Goal: Task Accomplishment & Management: Use online tool/utility

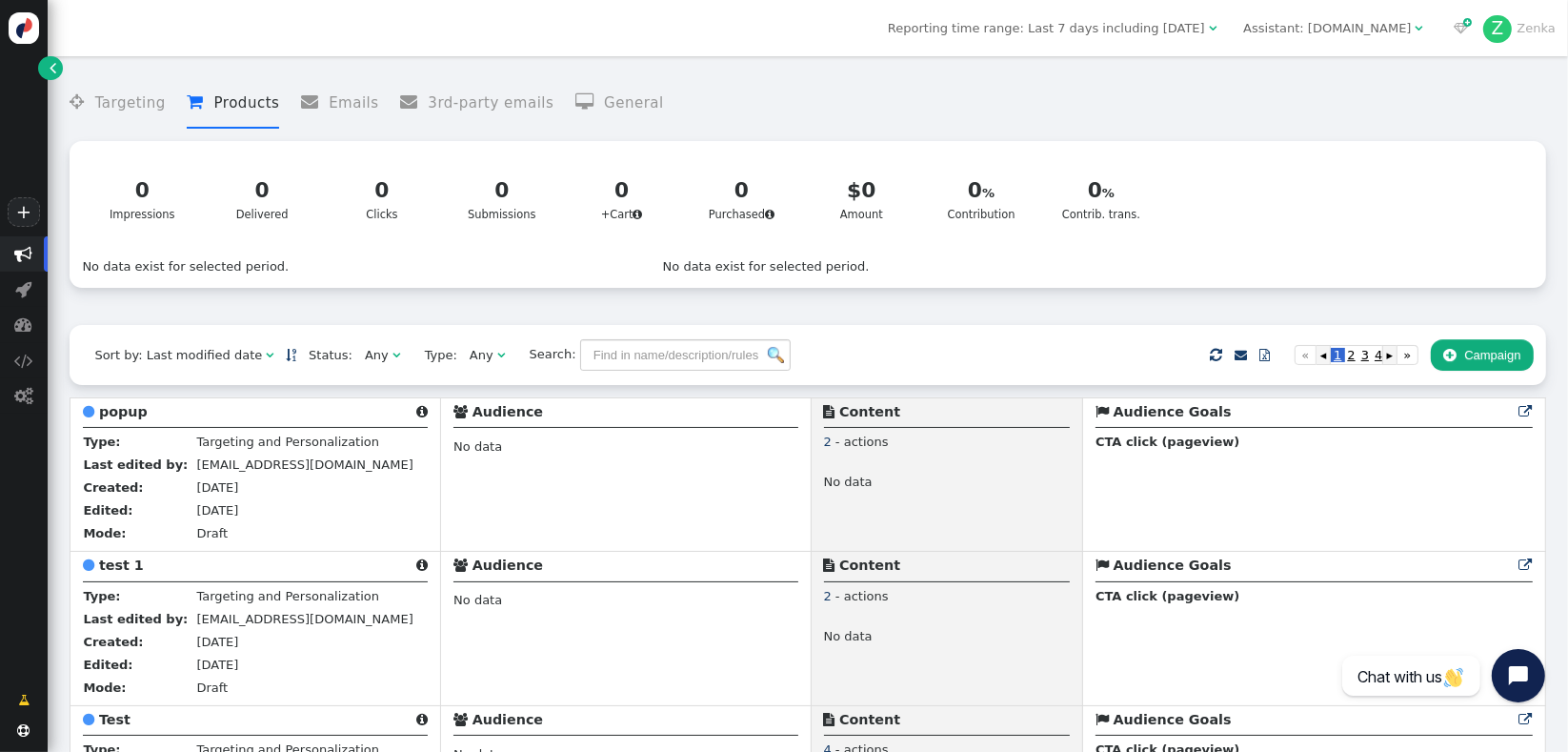
drag, startPoint x: 1219, startPoint y: 303, endPoint x: 957, endPoint y: 297, distance: 262.1
click at [1215, 303] on div " Targeting  Products  Emails  3rd-party emails  General ? Impressions  0 …" at bounding box center [807, 194] width 1476 height 259
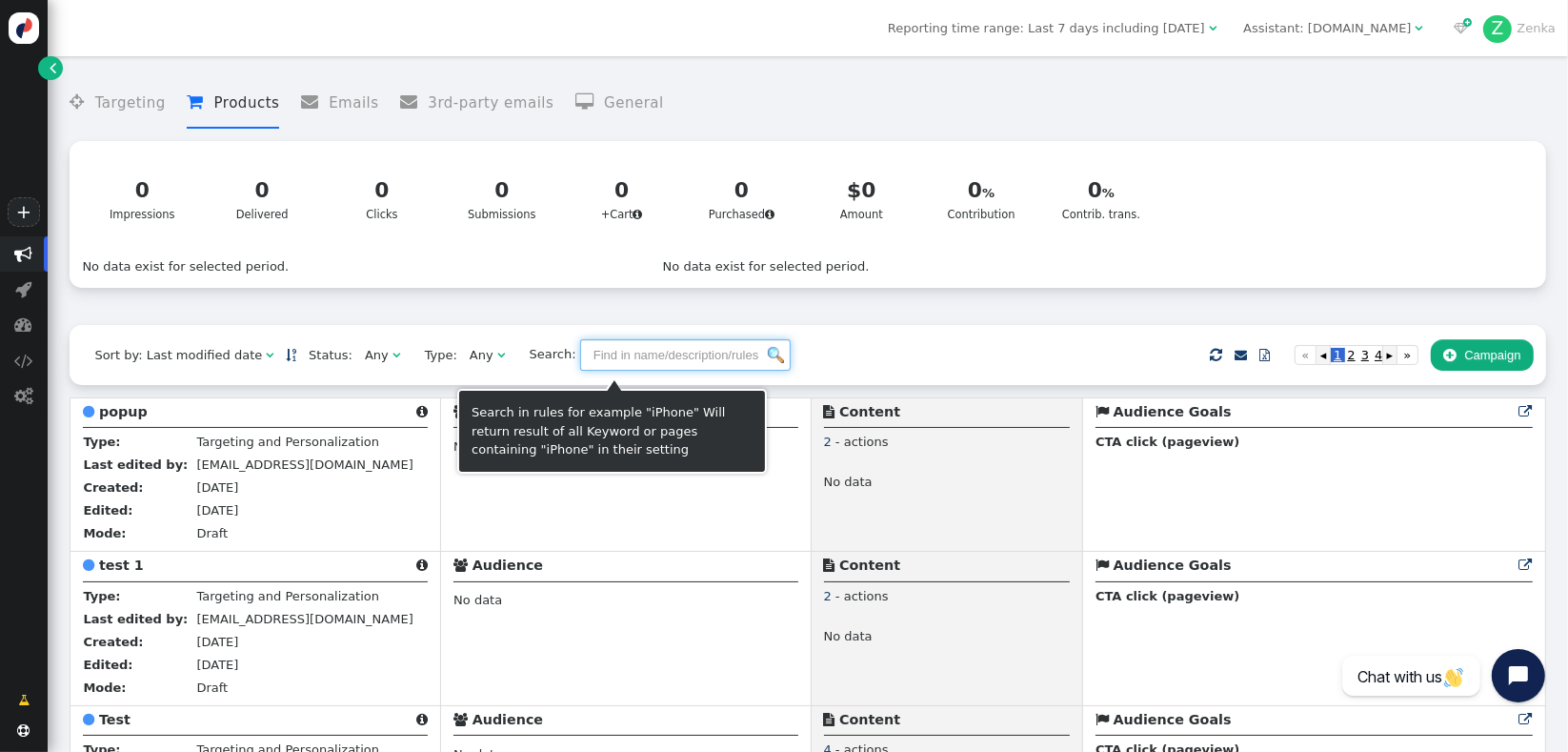
click at [665, 362] on input "text" at bounding box center [685, 355] width 211 height 32
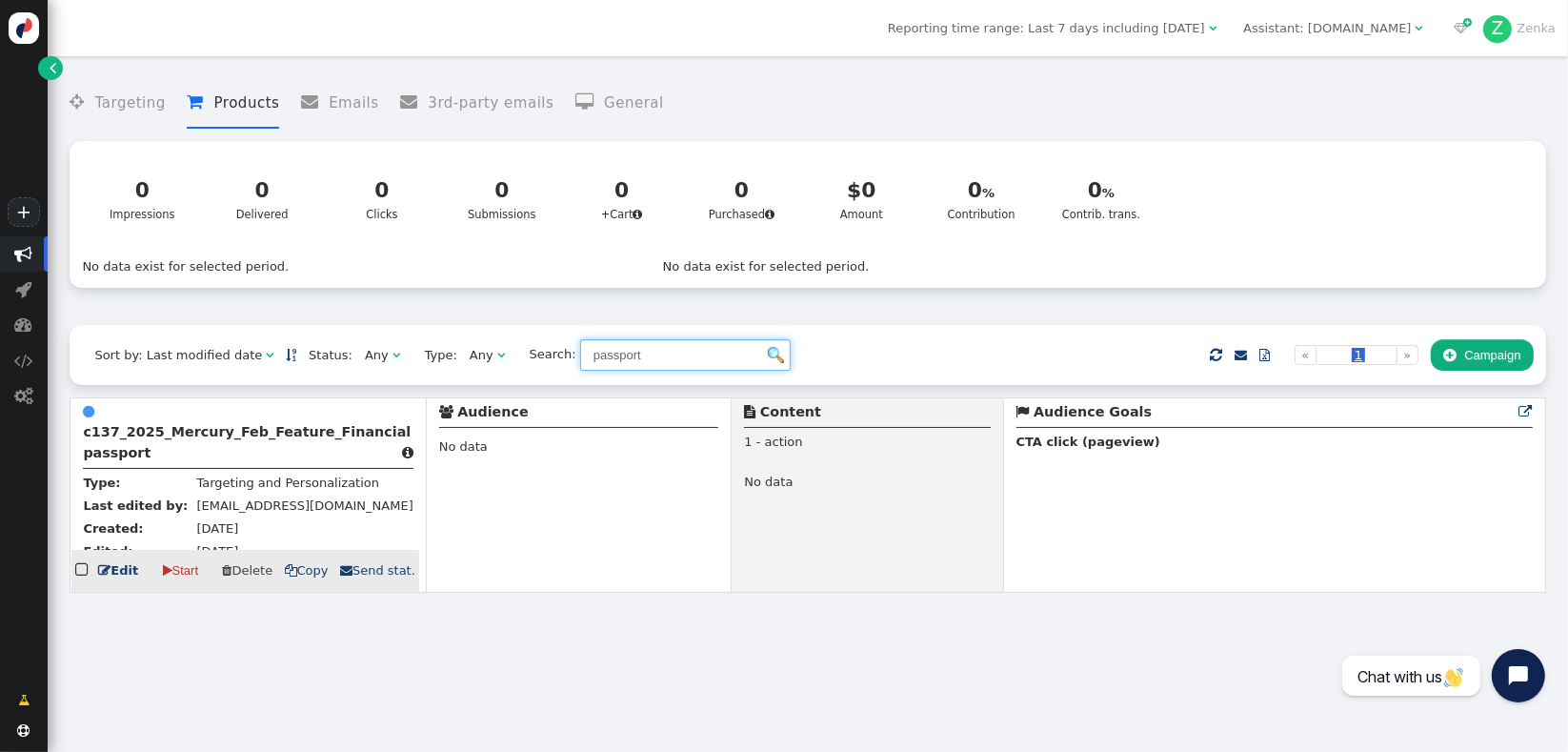
type input "passport"
click at [267, 441] on b "c137_2025_Mercury_Feb_Feature_Financial passport" at bounding box center [247, 441] width 328 height 35
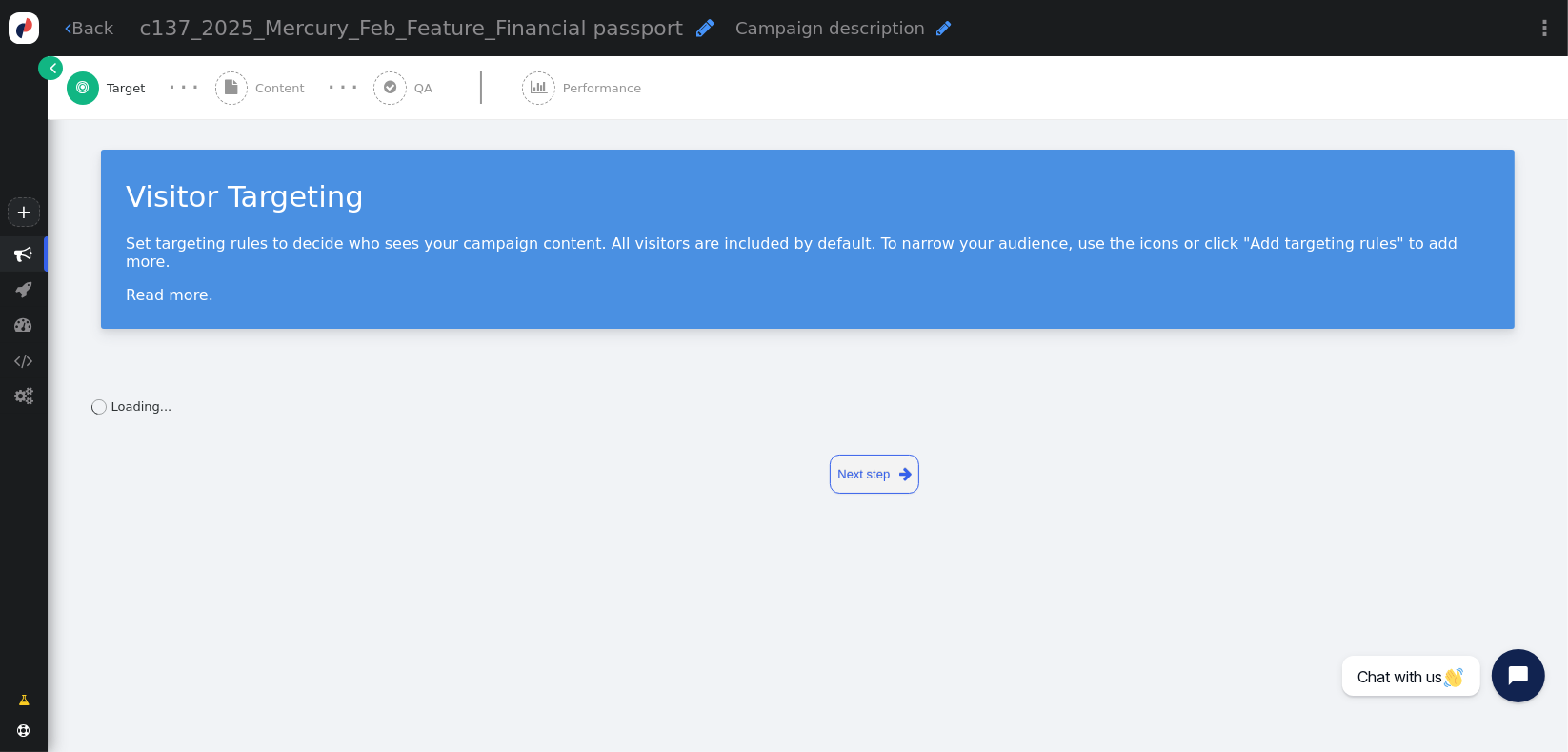
click at [277, 97] on span "Content" at bounding box center [284, 89] width 58 height 20
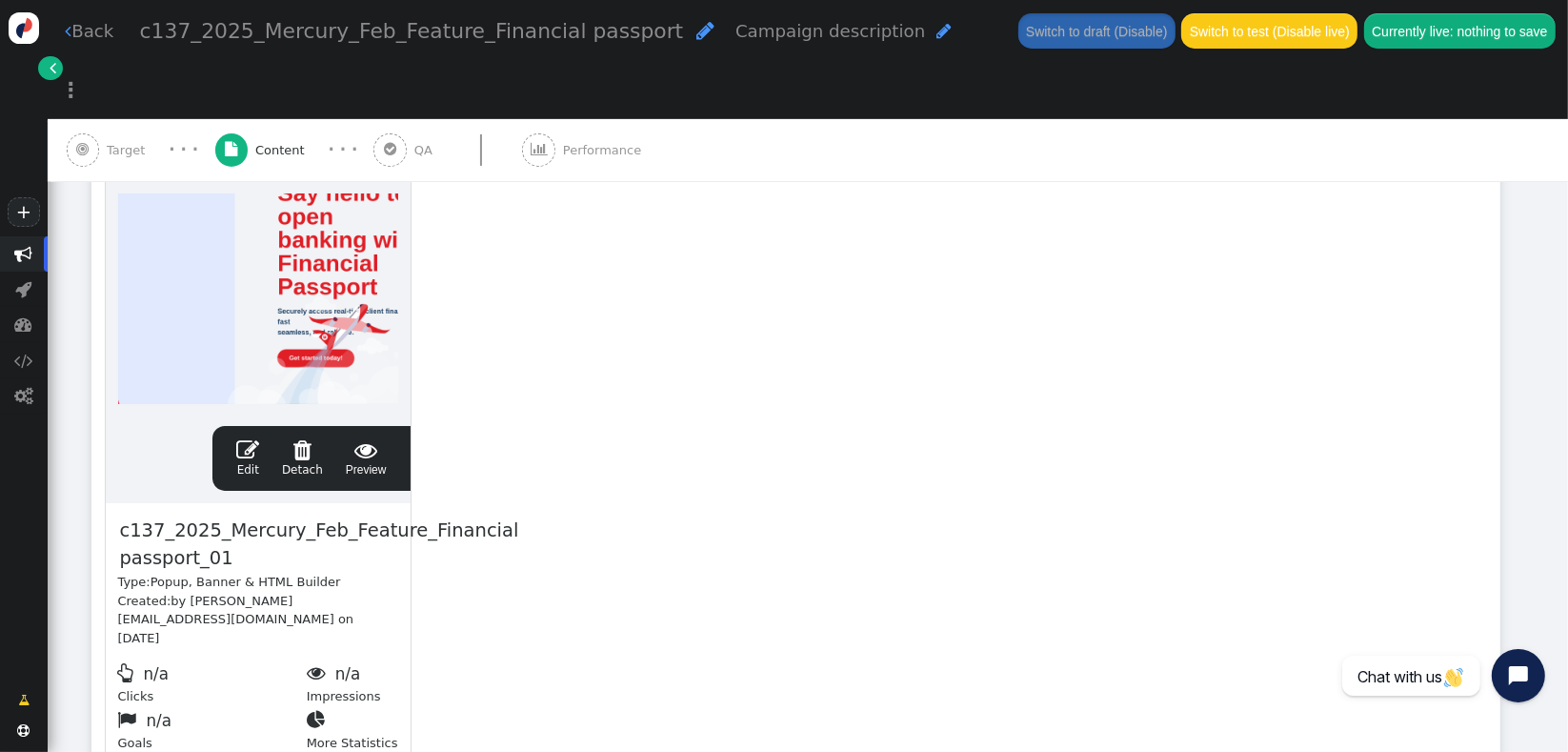
scroll to position [410, 0]
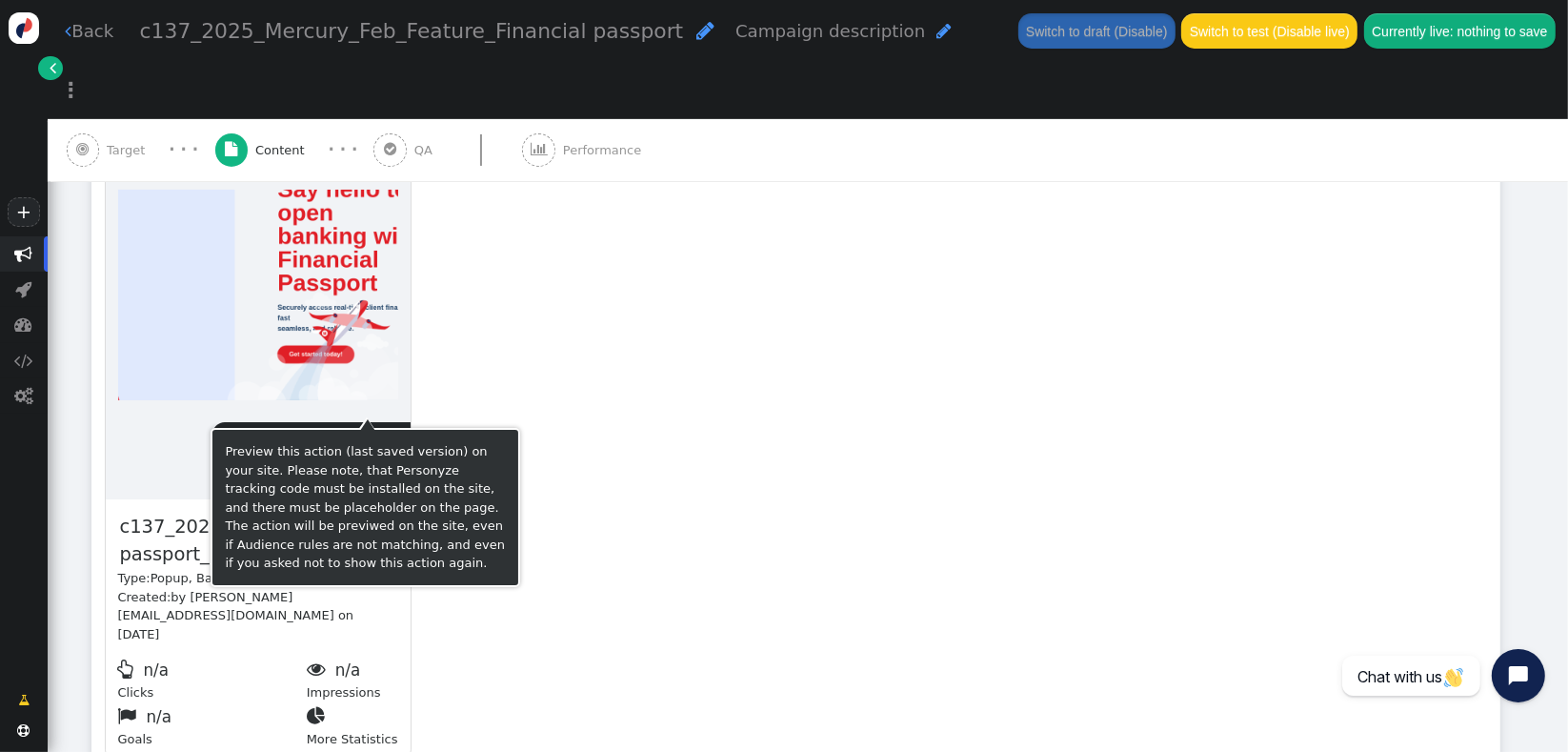
click at [376, 435] on span "" at bounding box center [366, 445] width 41 height 22
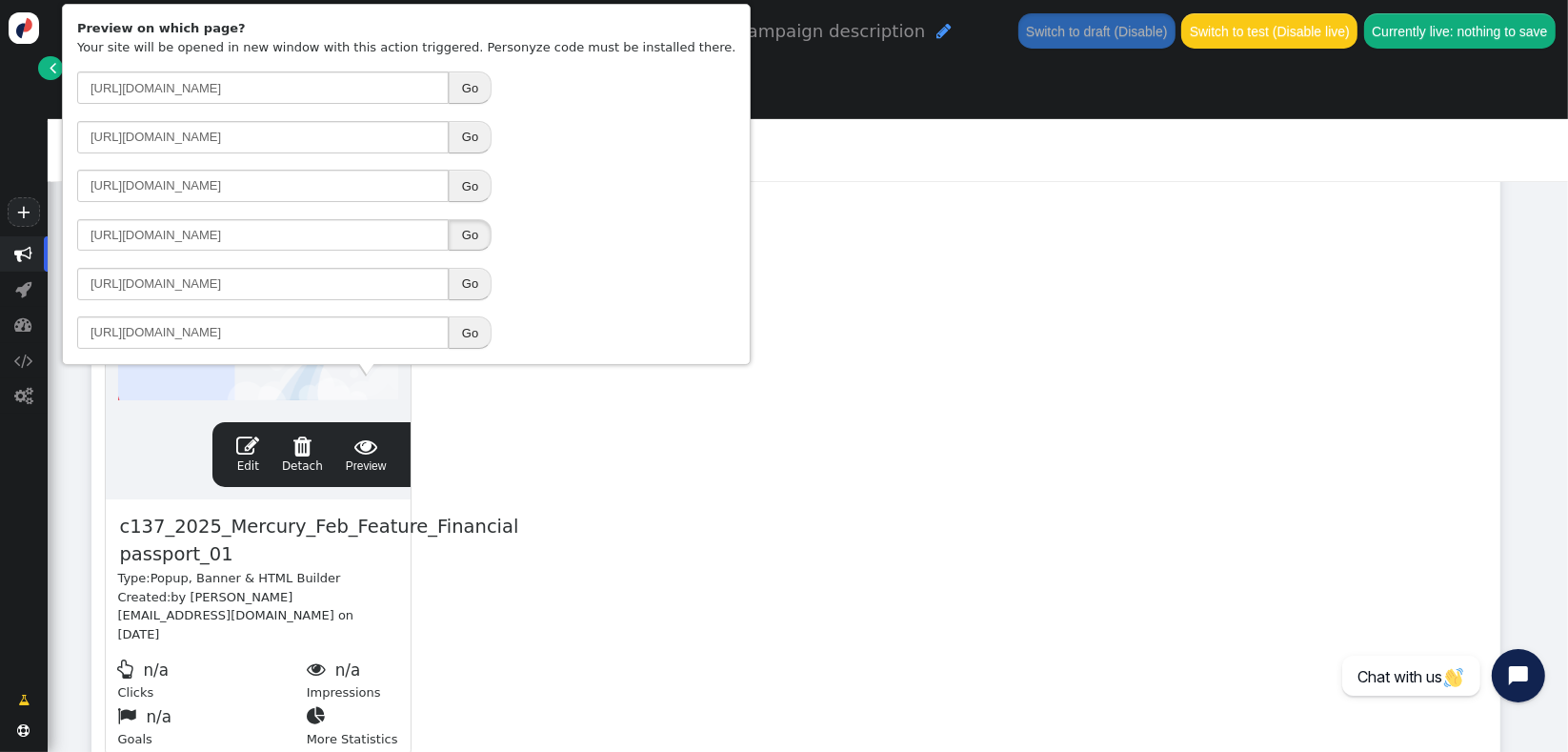
click at [478, 237] on button "Go" at bounding box center [471, 234] width 43 height 32
click at [869, 487] on div "drag this  Edit  Detach  Preview c137_2025_Mercury_Feb_Feature_Financial pas…" at bounding box center [796, 453] width 1407 height 645
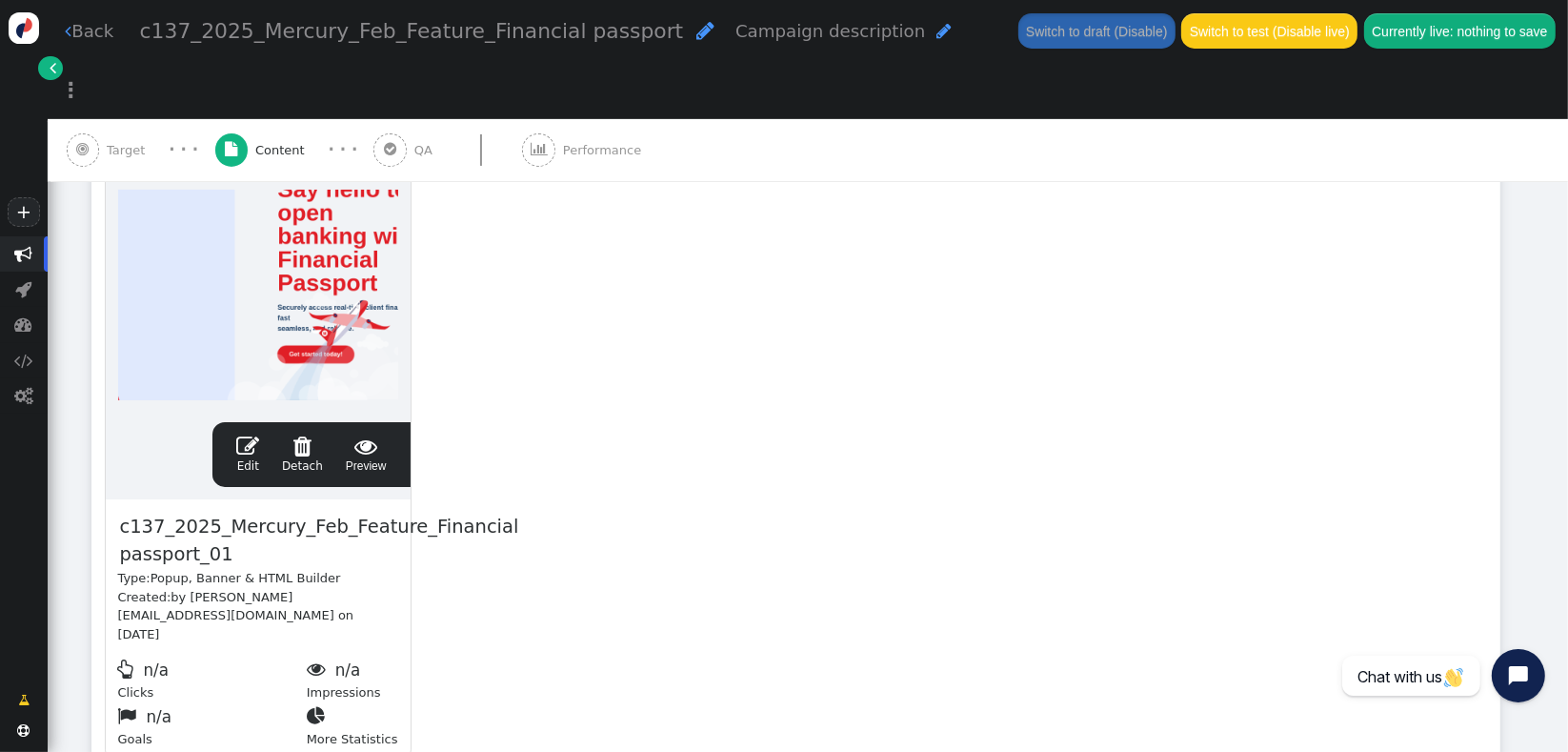
click at [707, 483] on div "drag this  Edit  Detach  Preview c137_2025_Mercury_Feb_Feature_Financial pas…" at bounding box center [796, 453] width 1407 height 645
click at [110, 141] on span "Target" at bounding box center [129, 150] width 46 height 20
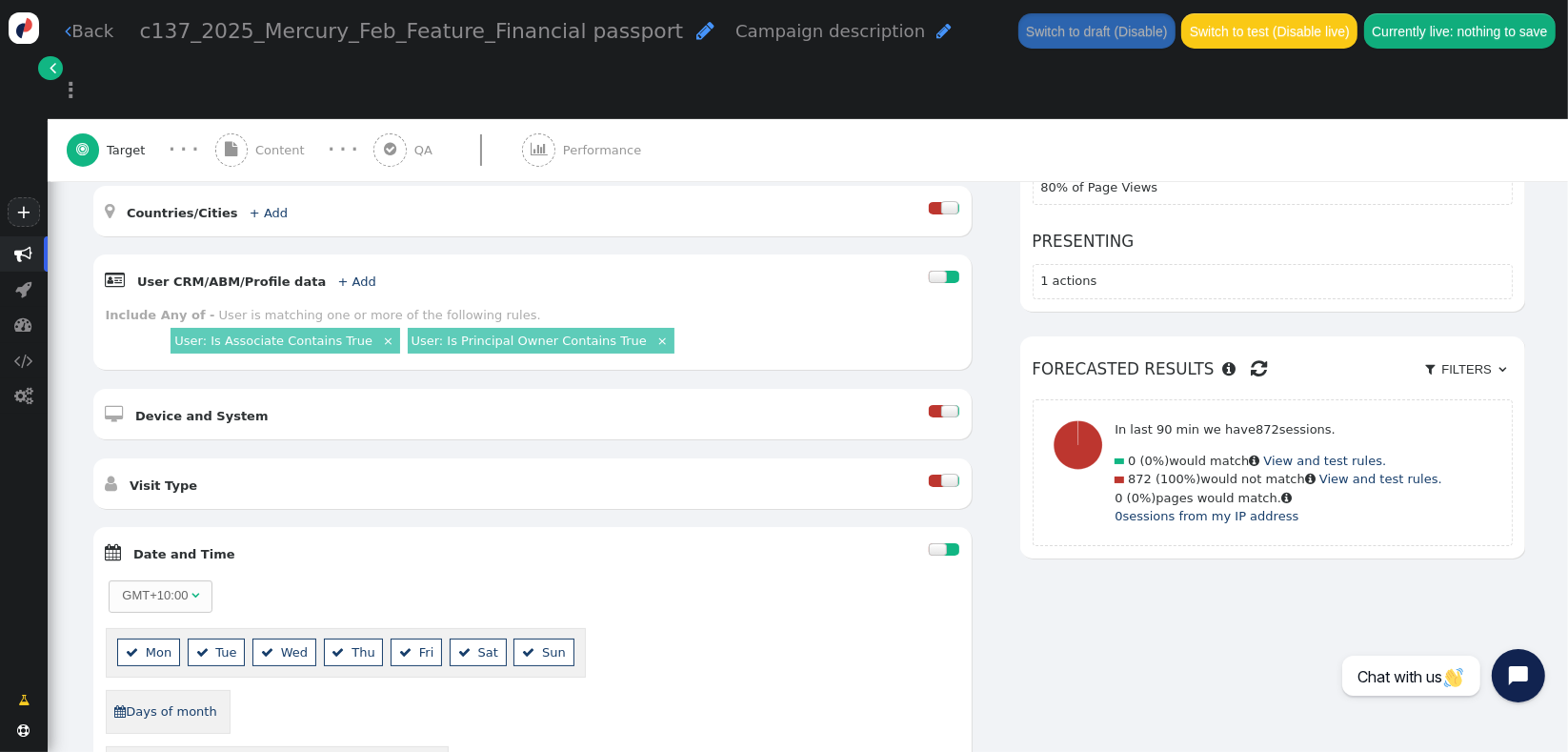
click at [239, 446] on div " Pages Visited + Add  Include Current Page is Any of - Visitor is now on one …" at bounding box center [533, 492] width 879 height 881
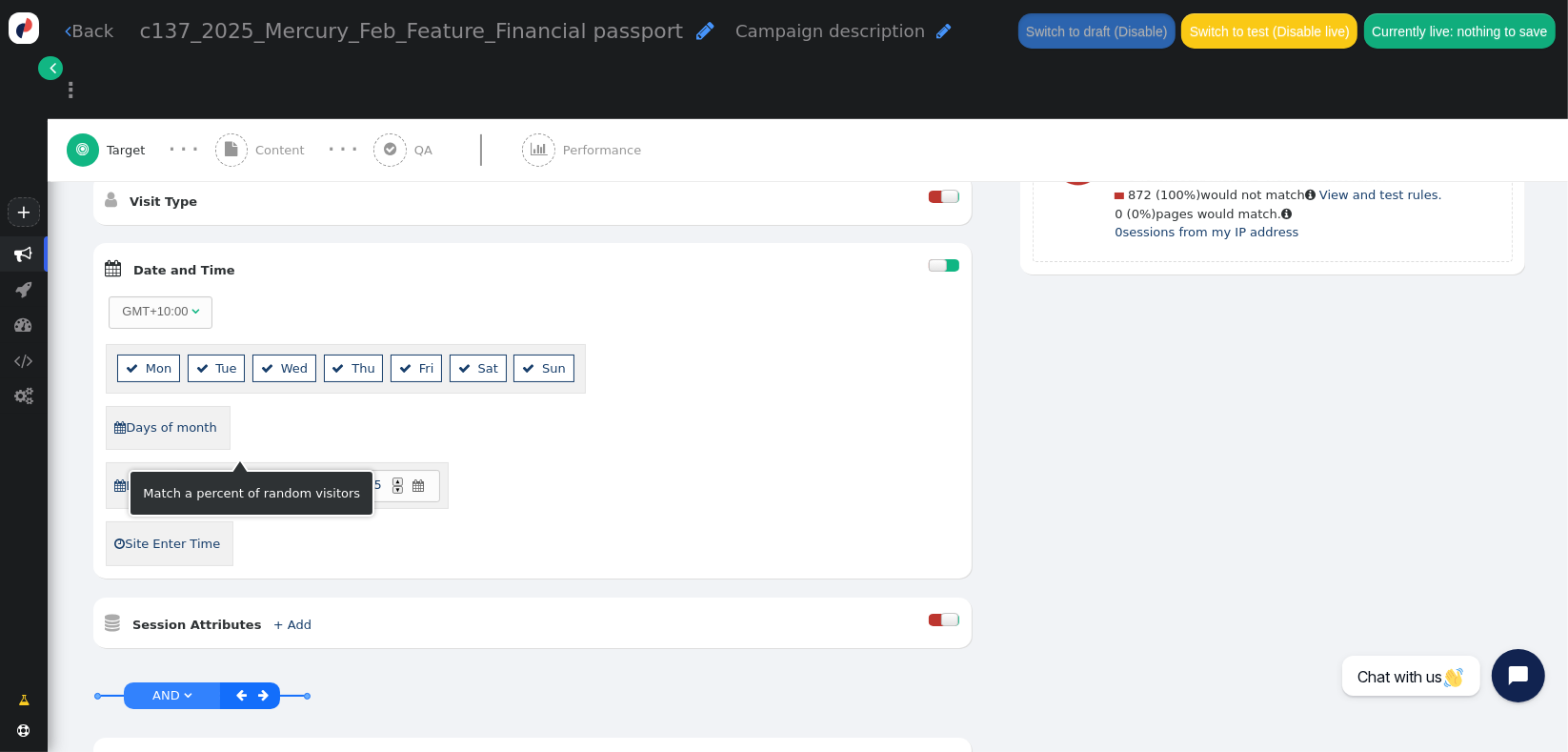
scroll to position [652, 0]
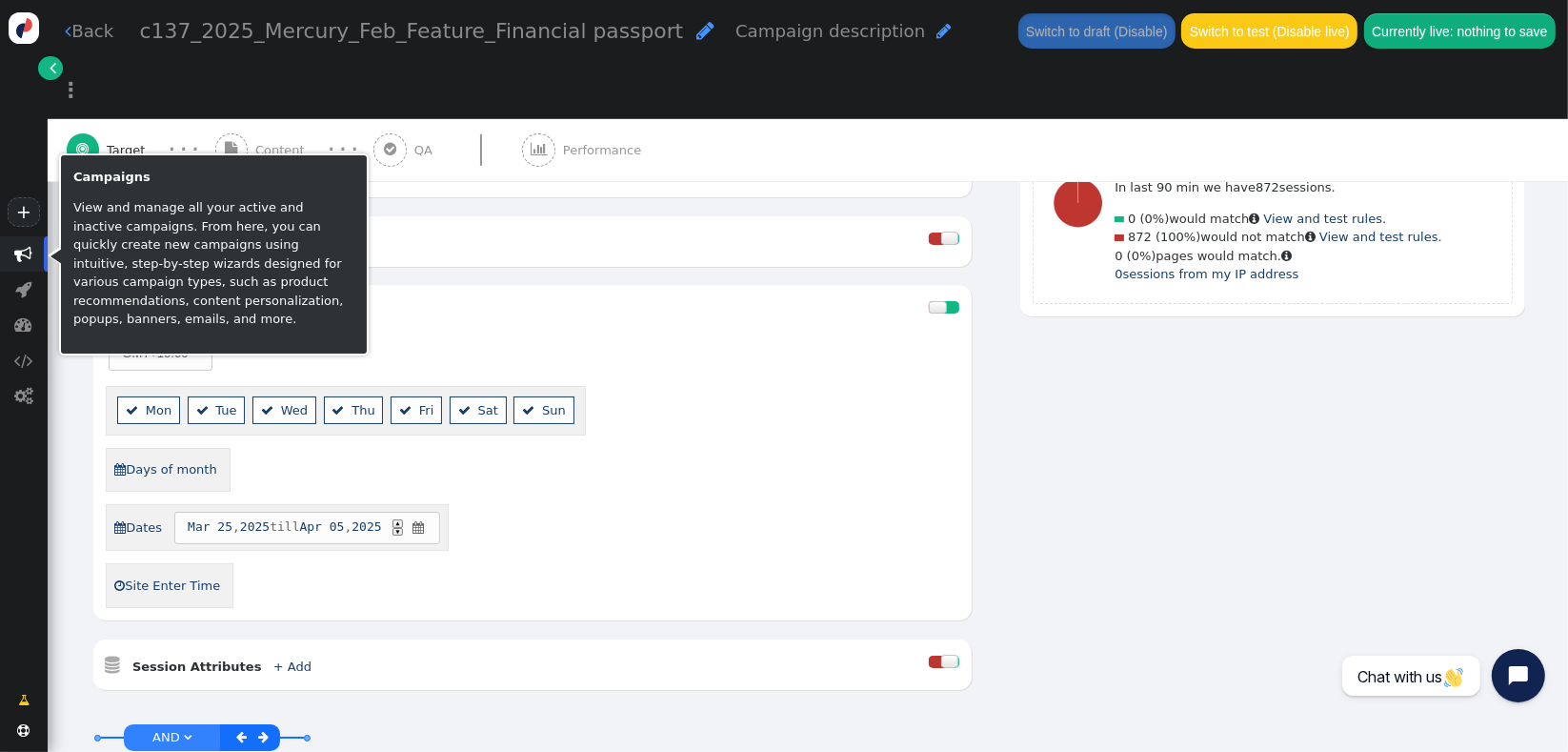
click at [28, 250] on span "" at bounding box center [24, 254] width 19 height 19
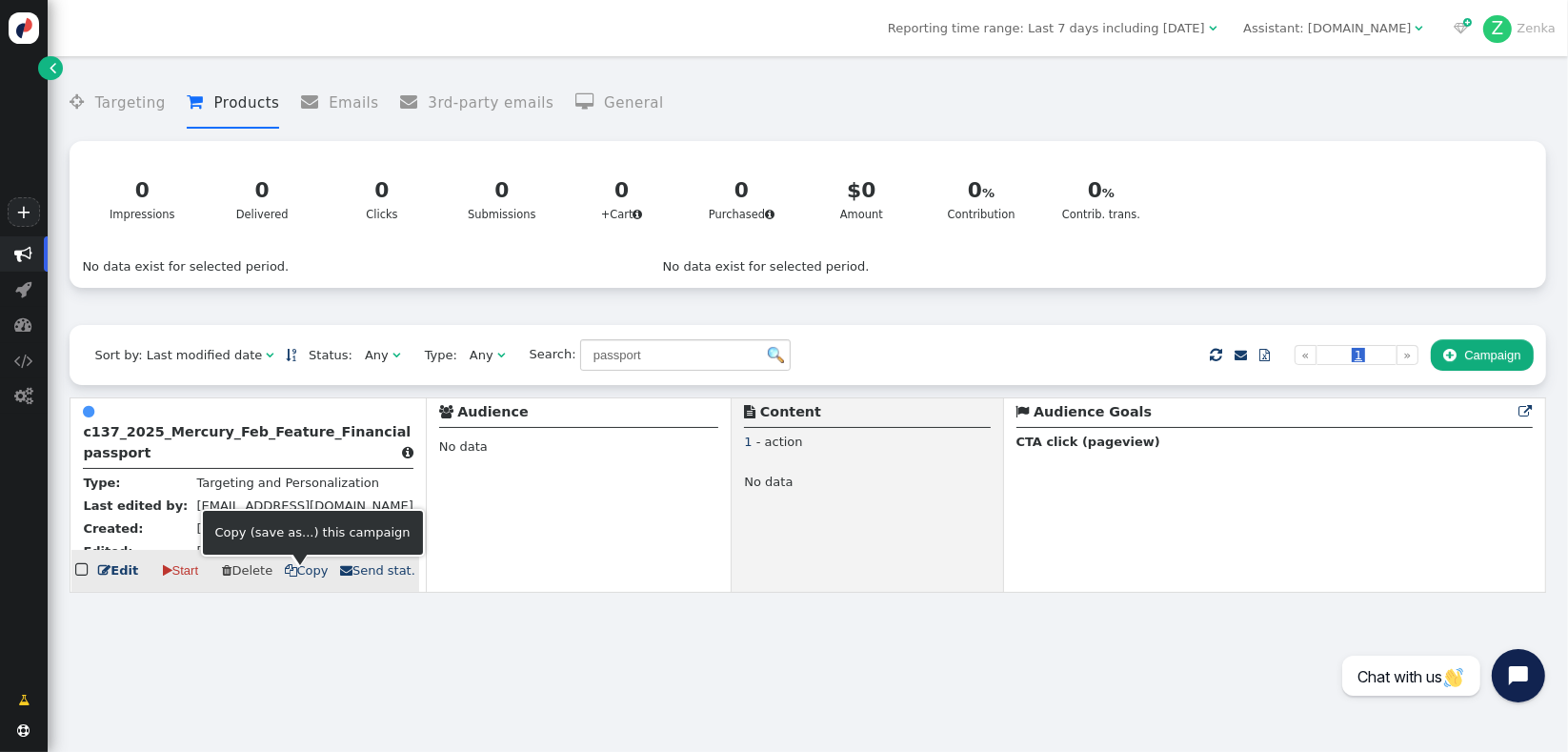
click at [294, 577] on span " Copy" at bounding box center [307, 570] width 44 height 15
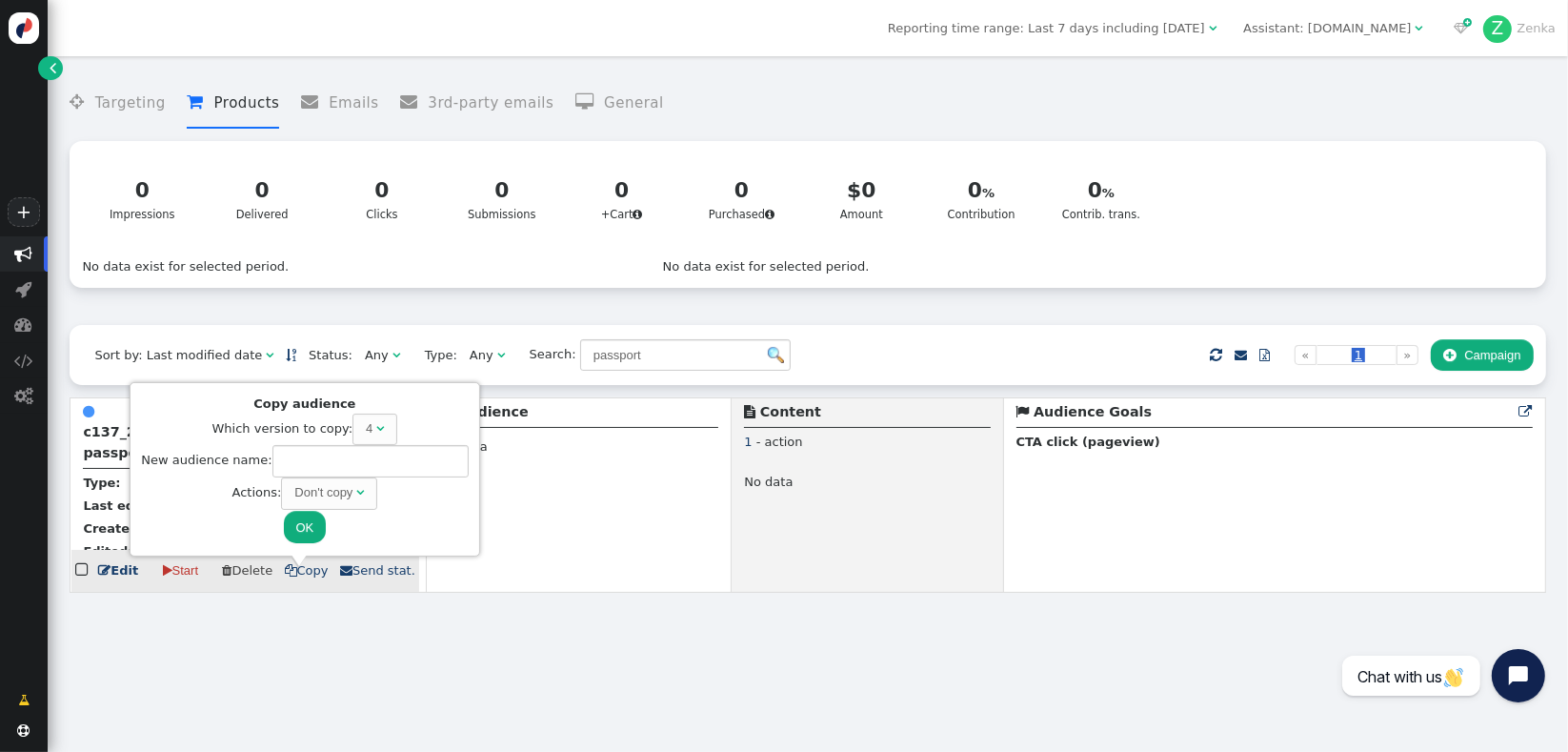
click at [575, 424] on div " Audience" at bounding box center [579, 415] width 280 height 25
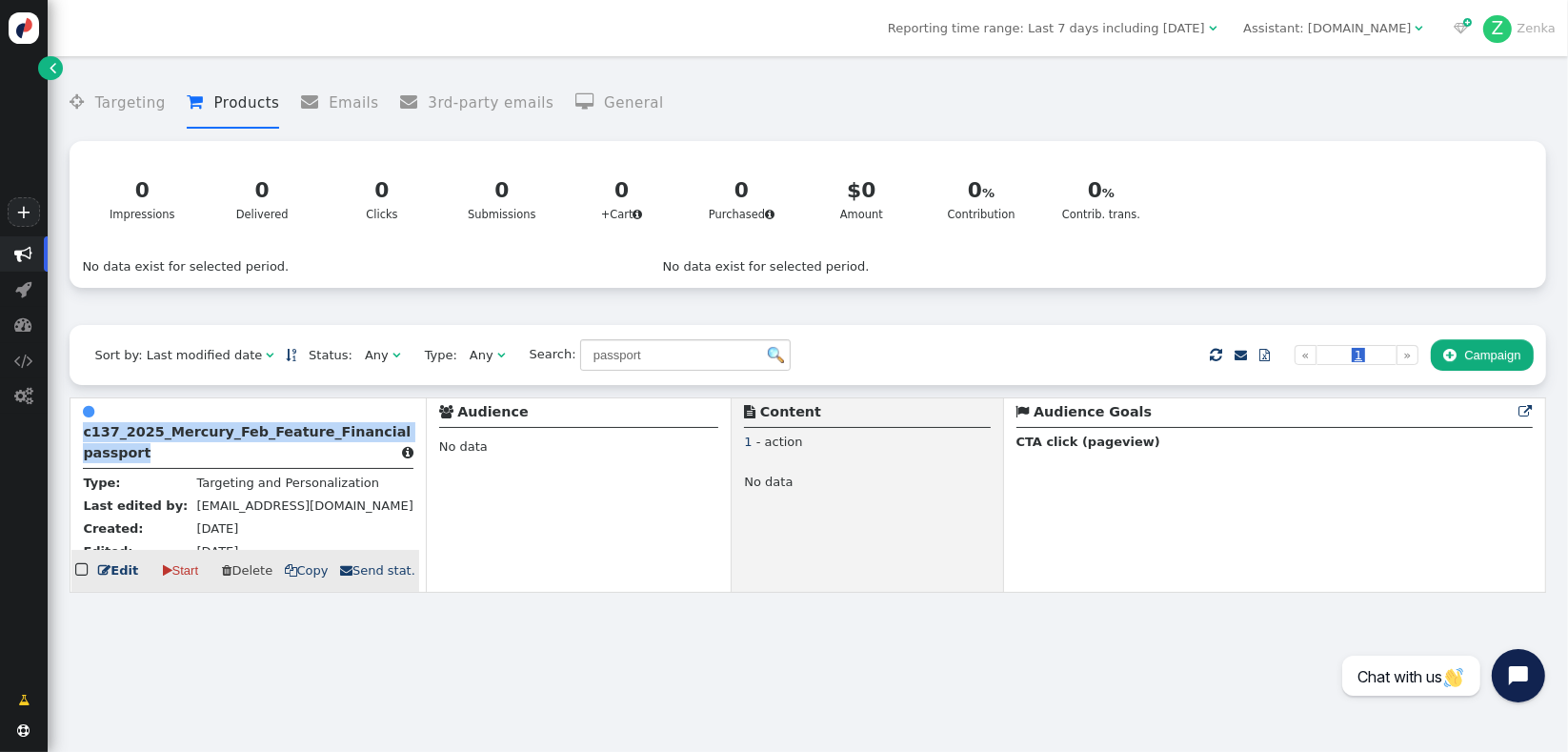
drag, startPoint x: 165, startPoint y: 457, endPoint x: 81, endPoint y: 441, distance: 85.5
click at [79, 433] on td " c137_2025_Mercury_Feb_Feature_Financial passport  Type: Targeting and Person…" at bounding box center [248, 494] width 355 height 194
copy b "c137_2025_Mercury_Feb_Feature_Financial passport"
click at [250, 442] on b "c137_2025_Mercury_Feb_Feature_Financial passport" at bounding box center [247, 441] width 328 height 35
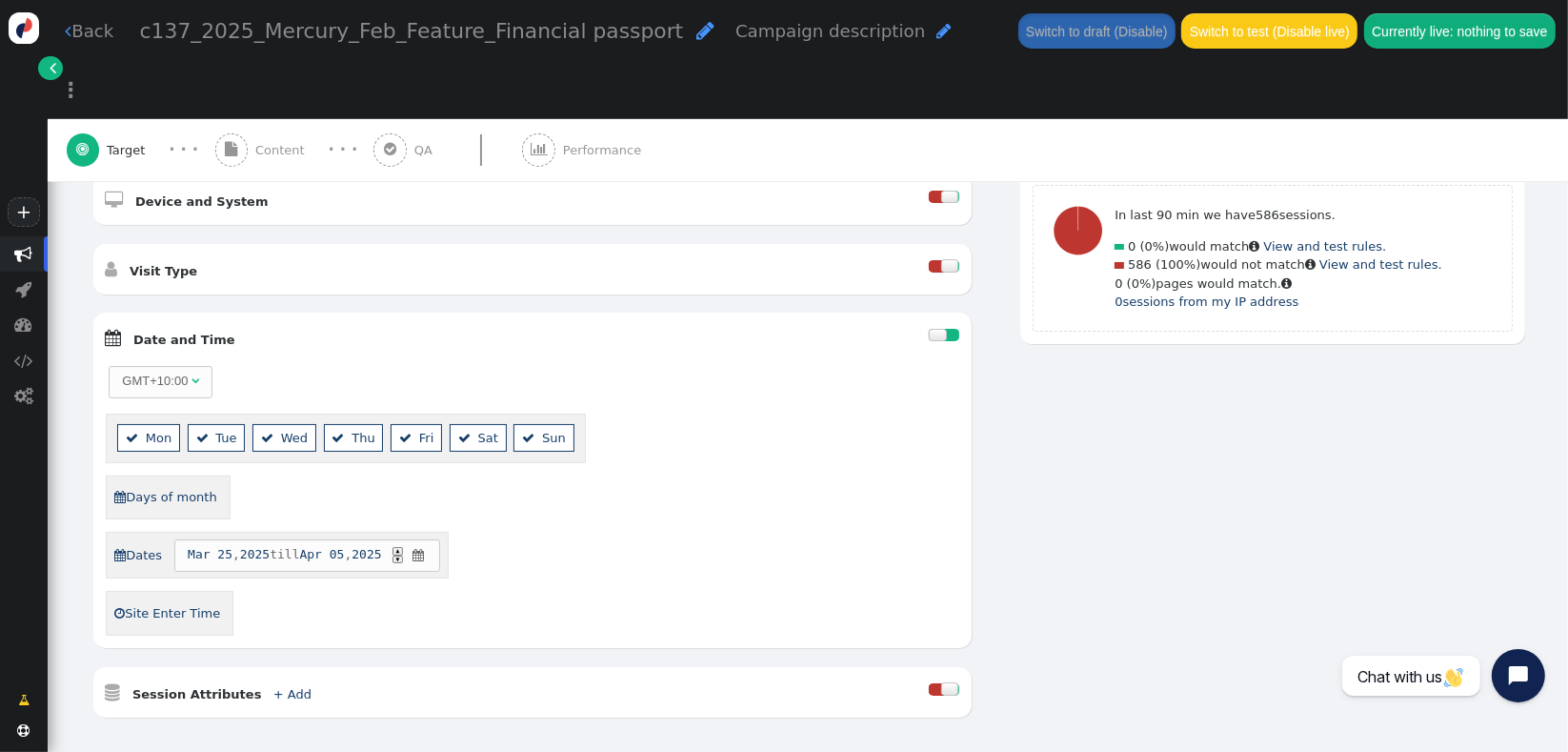
scroll to position [671, 0]
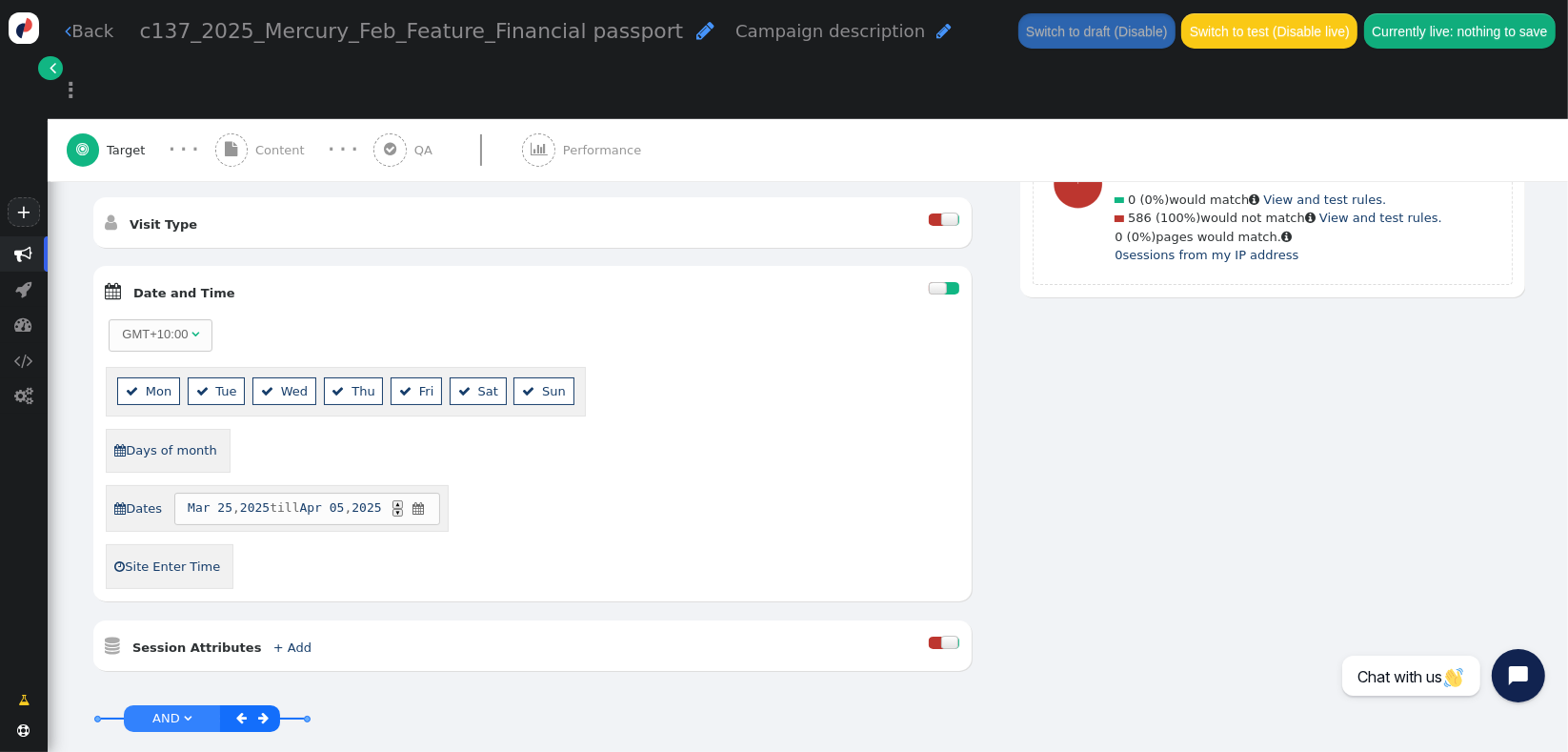
click at [944, 282] on div at bounding box center [952, 288] width 16 height 13
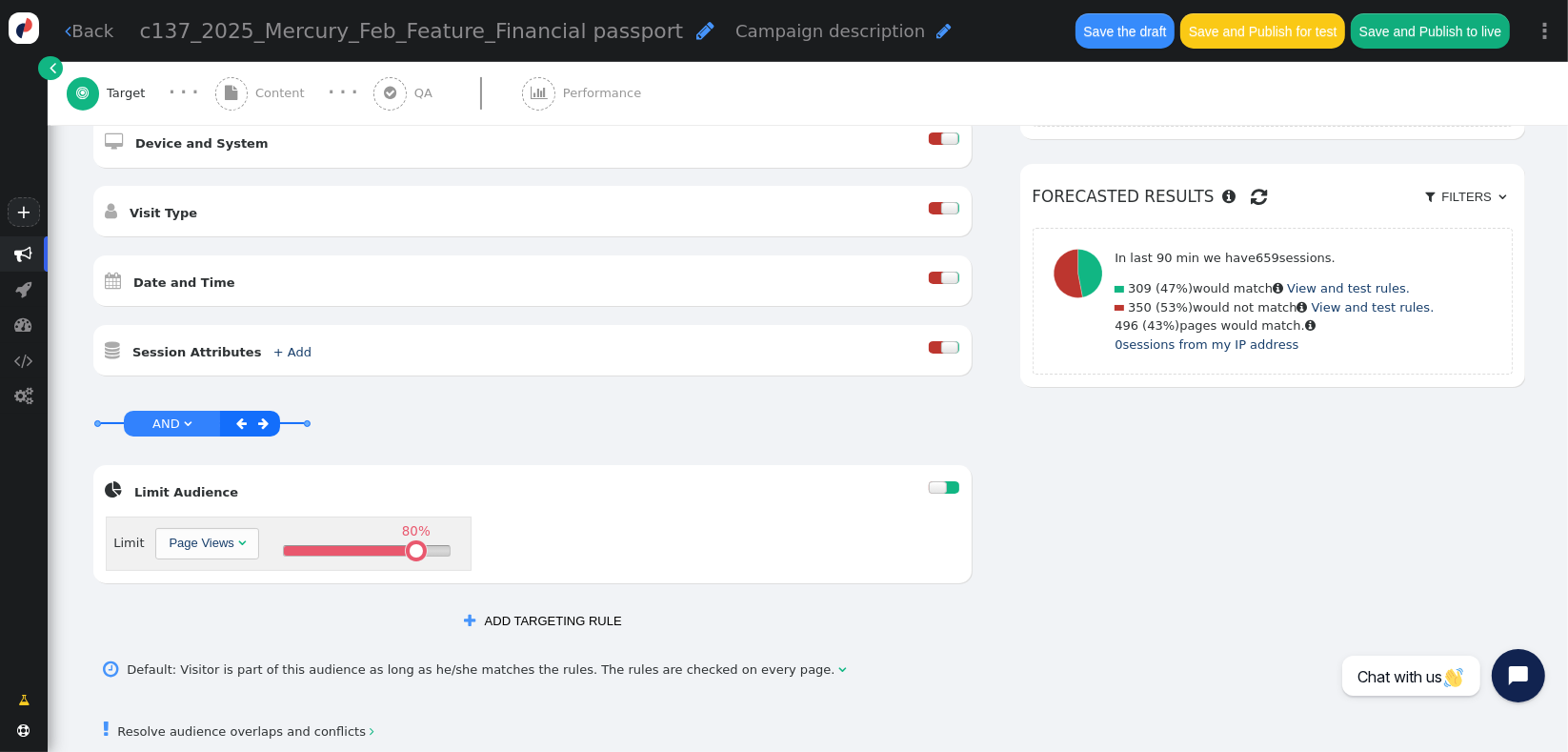
scroll to position [669, 0]
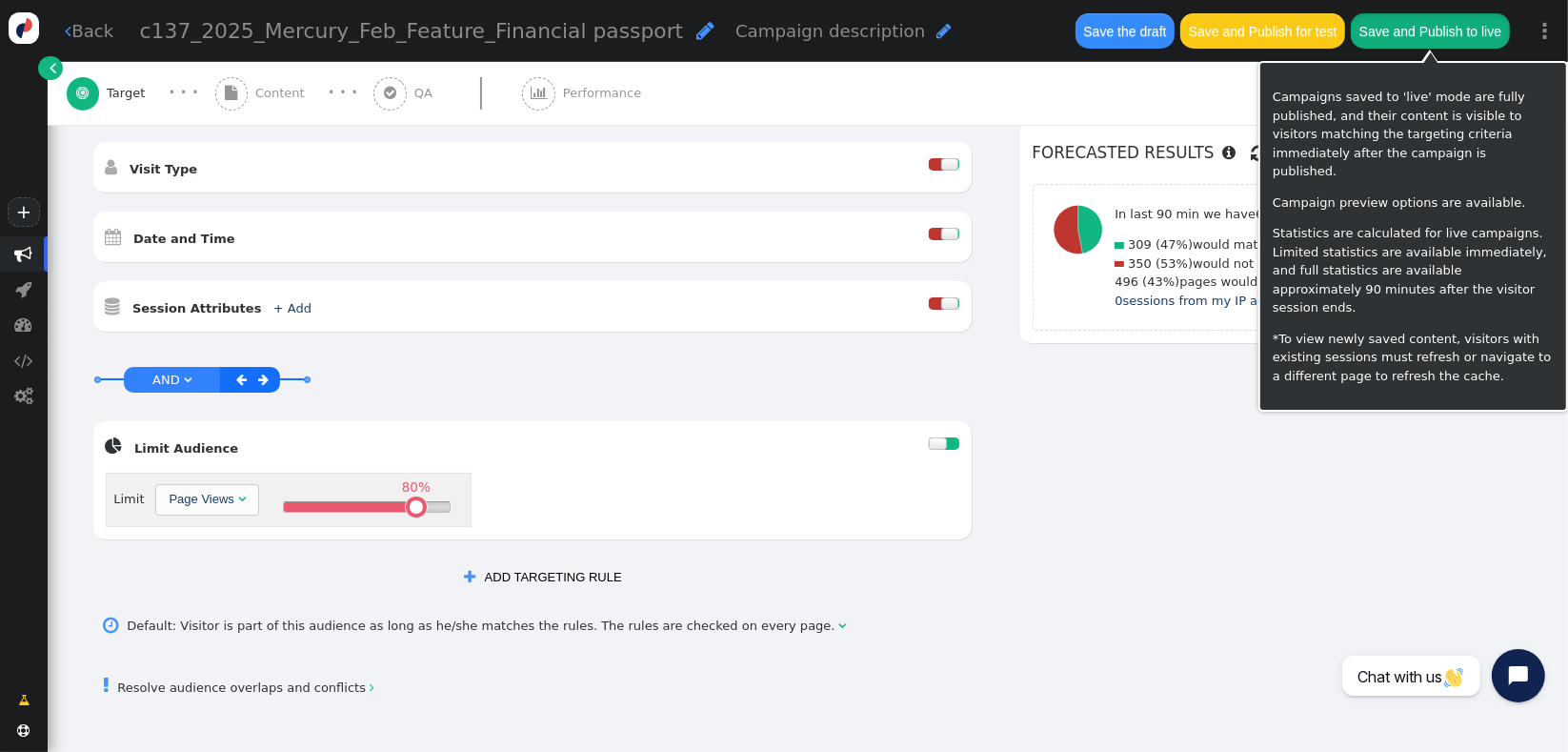
click at [1447, 21] on button "Save and Publish to live" at bounding box center [1430, 30] width 158 height 34
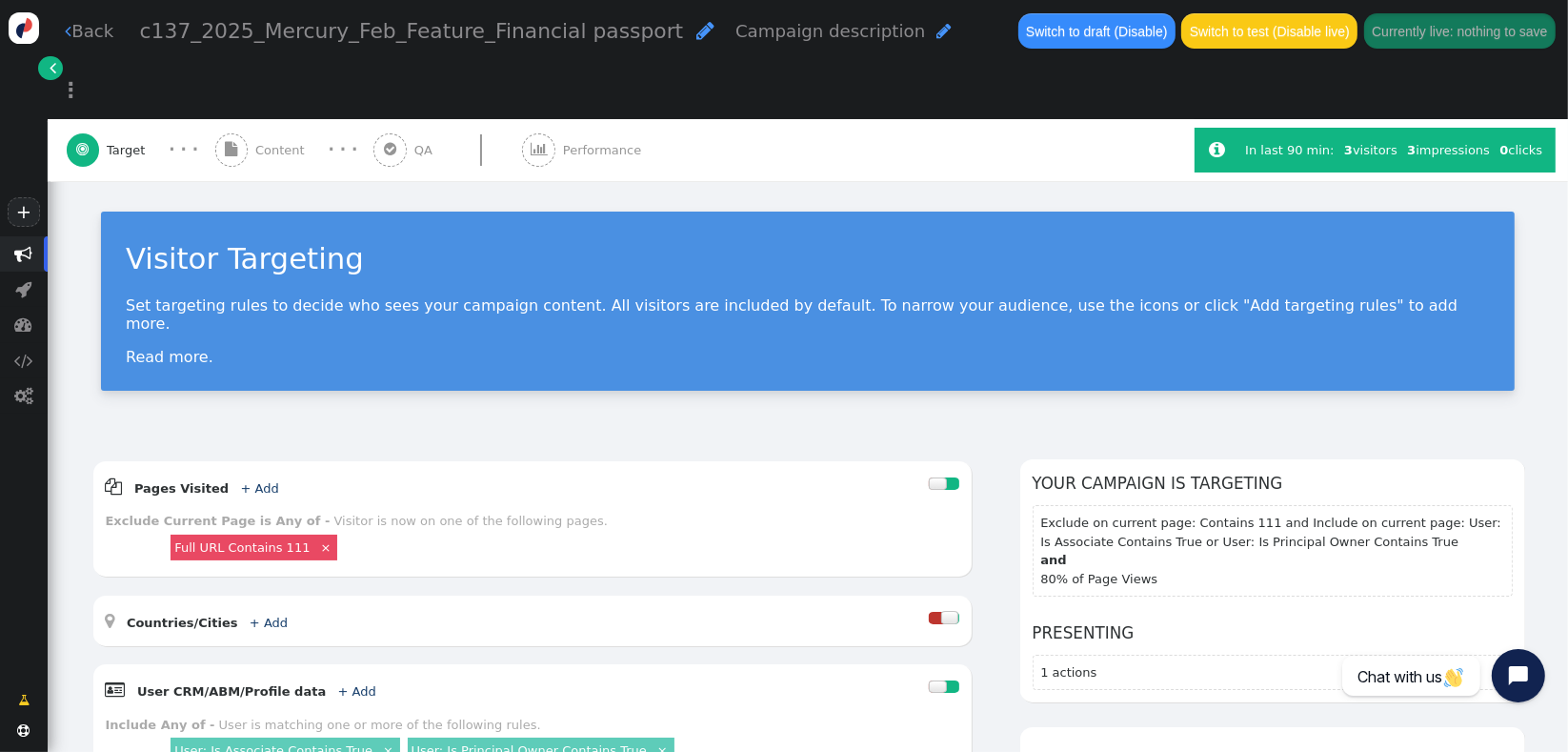
click at [260, 141] on span "Content" at bounding box center [284, 150] width 58 height 20
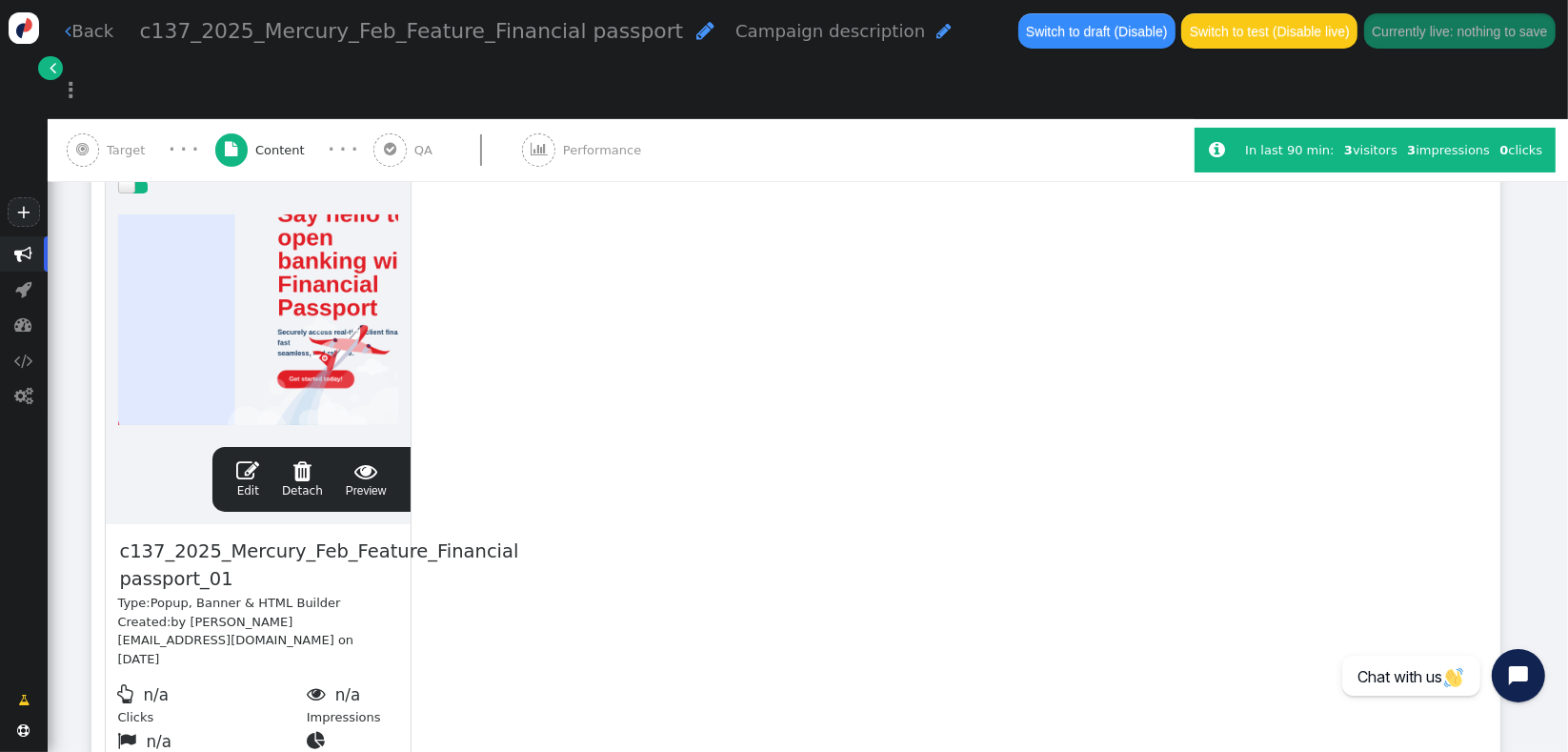
scroll to position [389, 0]
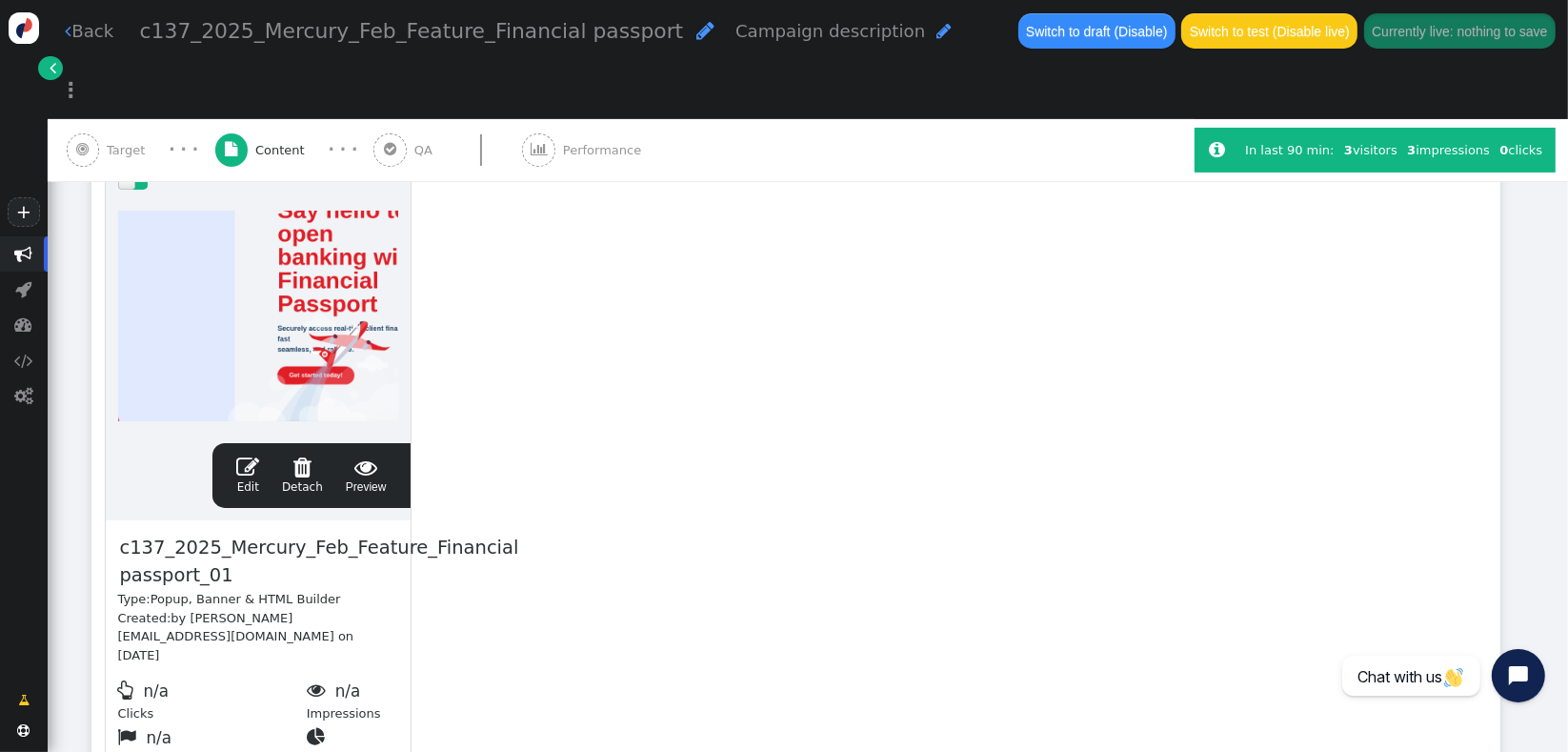
click at [241, 455] on link " Edit" at bounding box center [247, 475] width 22 height 40
